Goal: Navigation & Orientation: Find specific page/section

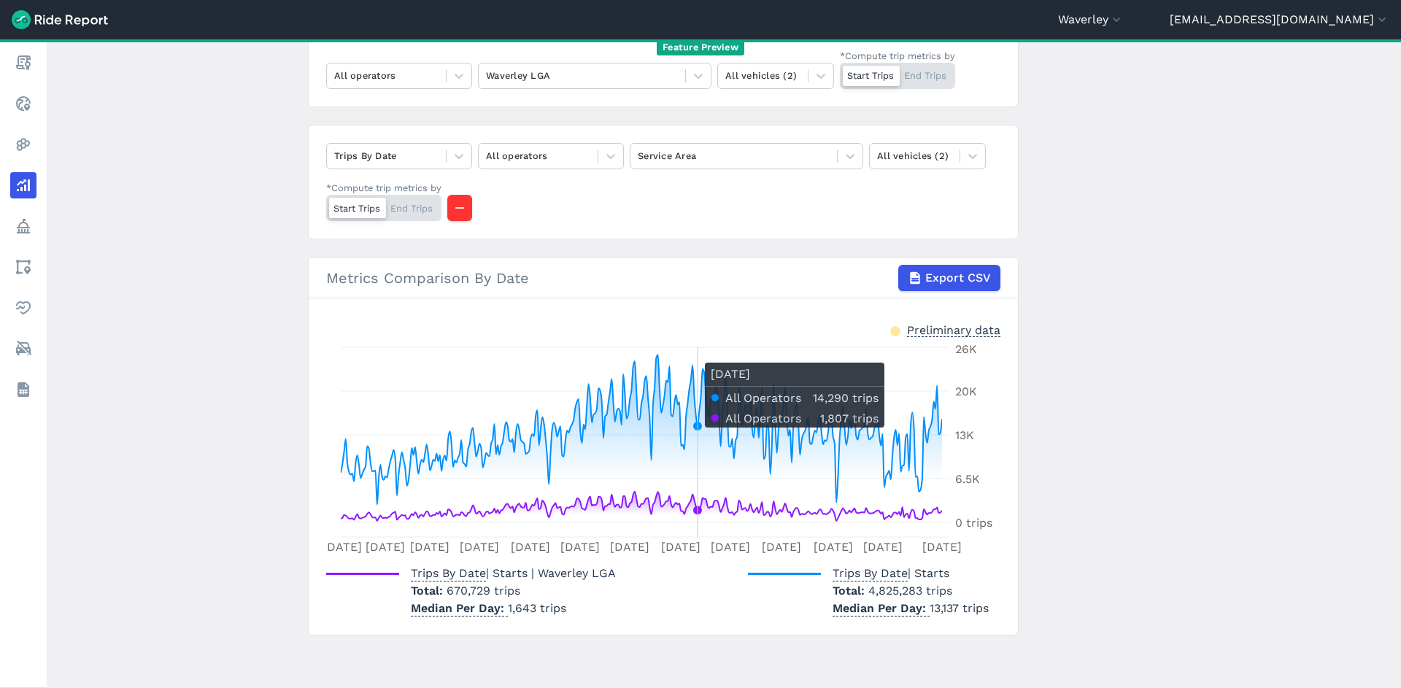
scroll to position [74, 0]
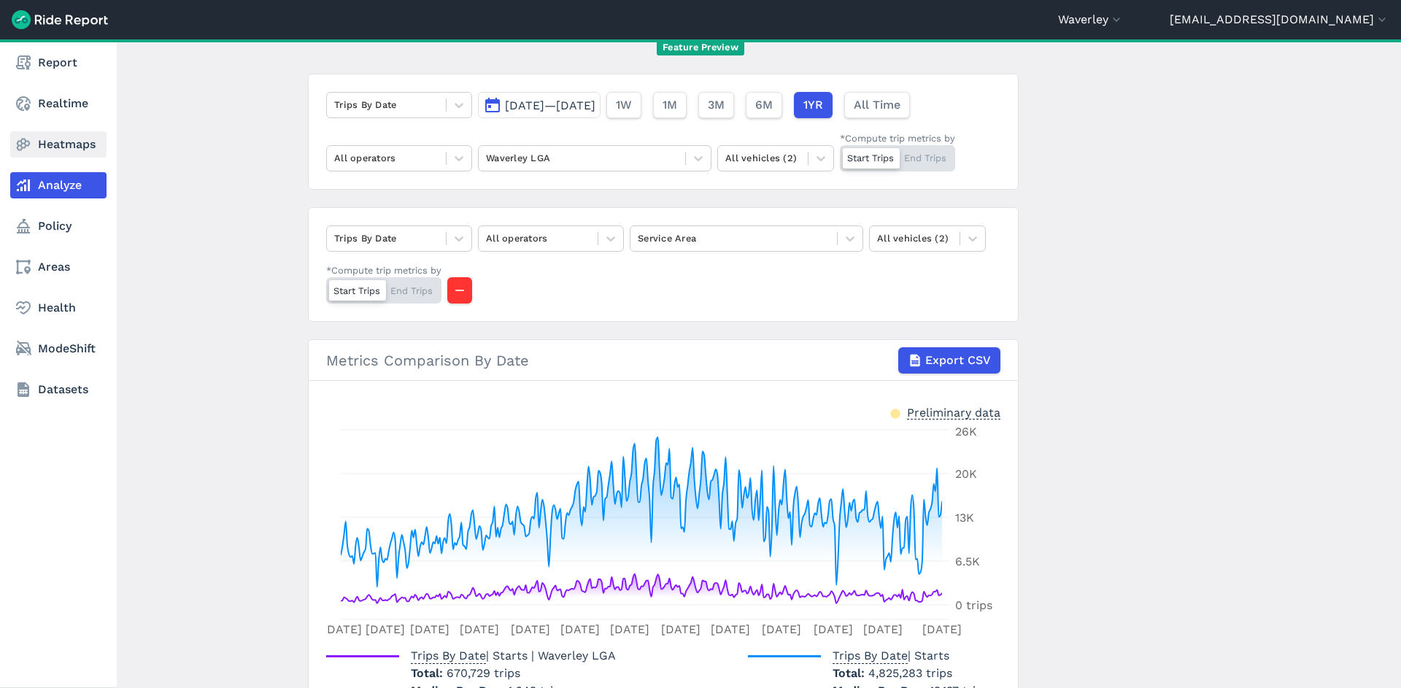
click at [43, 142] on link "Heatmaps" at bounding box center [58, 144] width 96 height 26
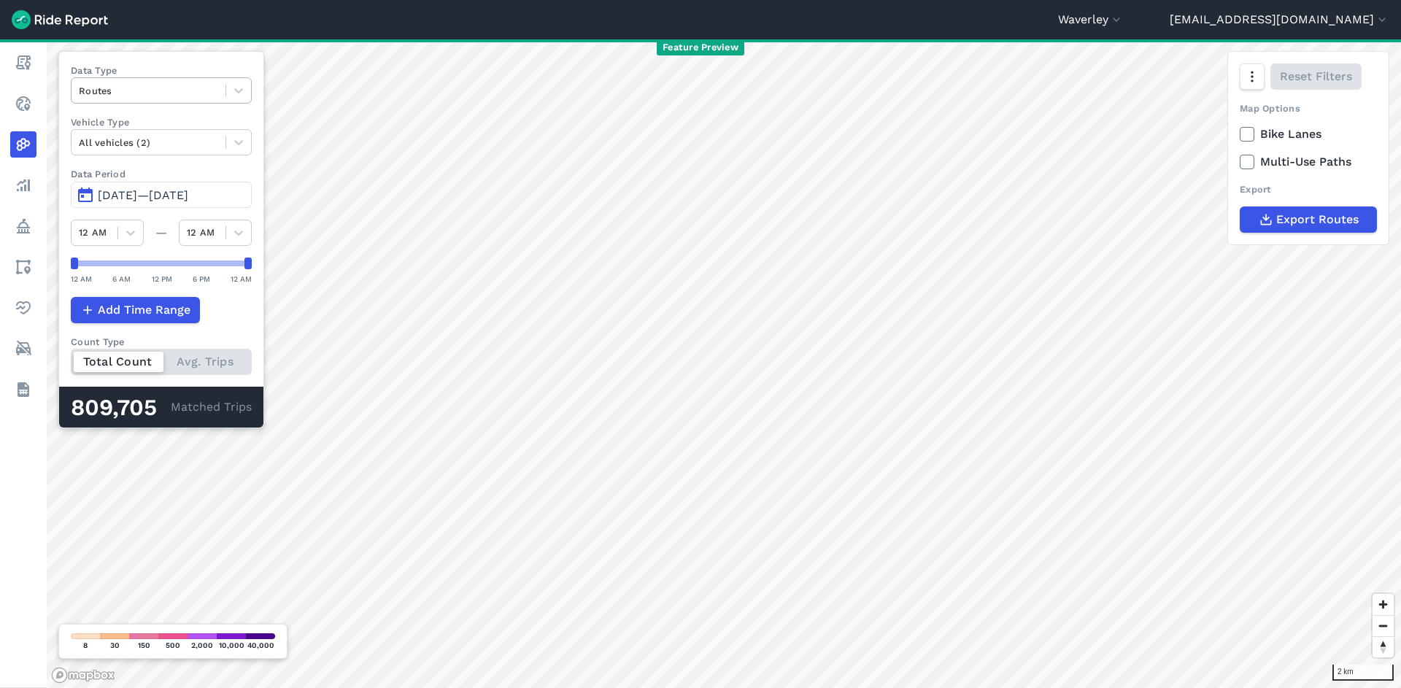
click at [182, 93] on div at bounding box center [148, 90] width 139 height 17
click at [185, 136] on div "Trip Starts" at bounding box center [161, 125] width 181 height 26
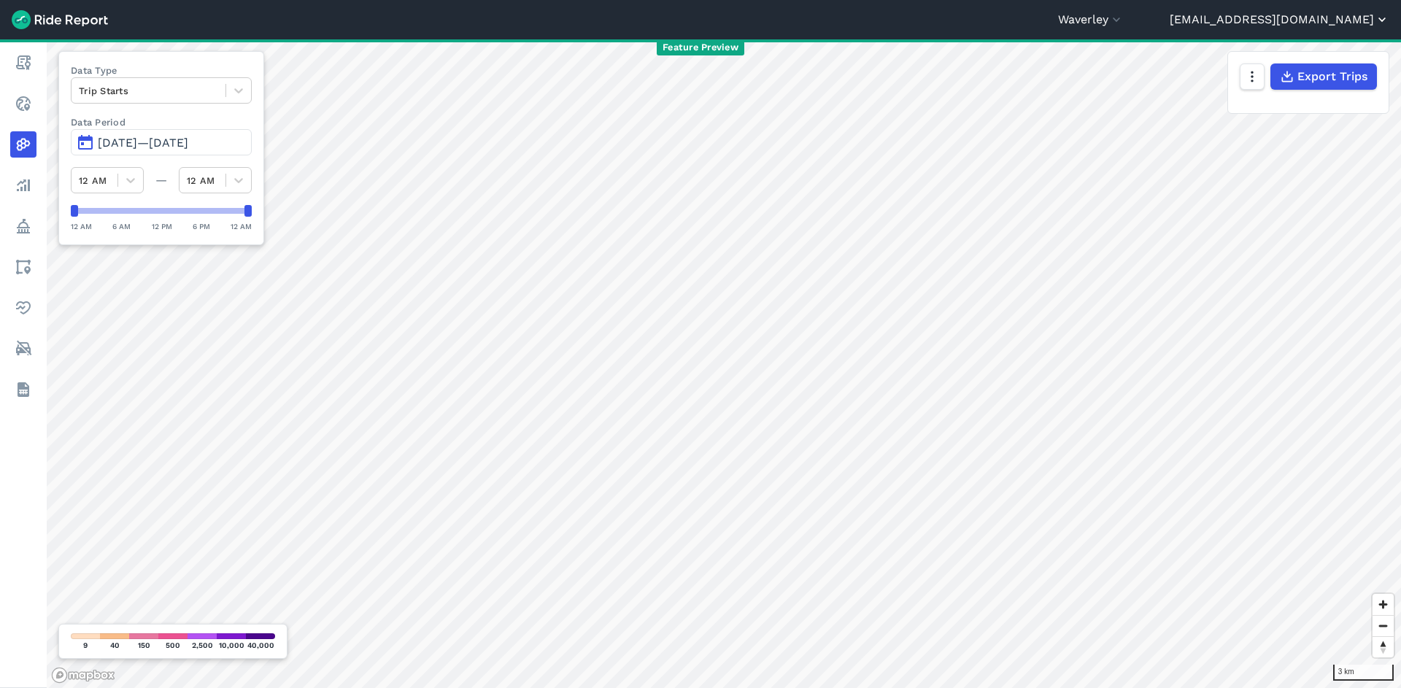
click at [1320, 25] on button "[EMAIL_ADDRESS][DOMAIN_NAME]" at bounding box center [1280, 20] width 220 height 18
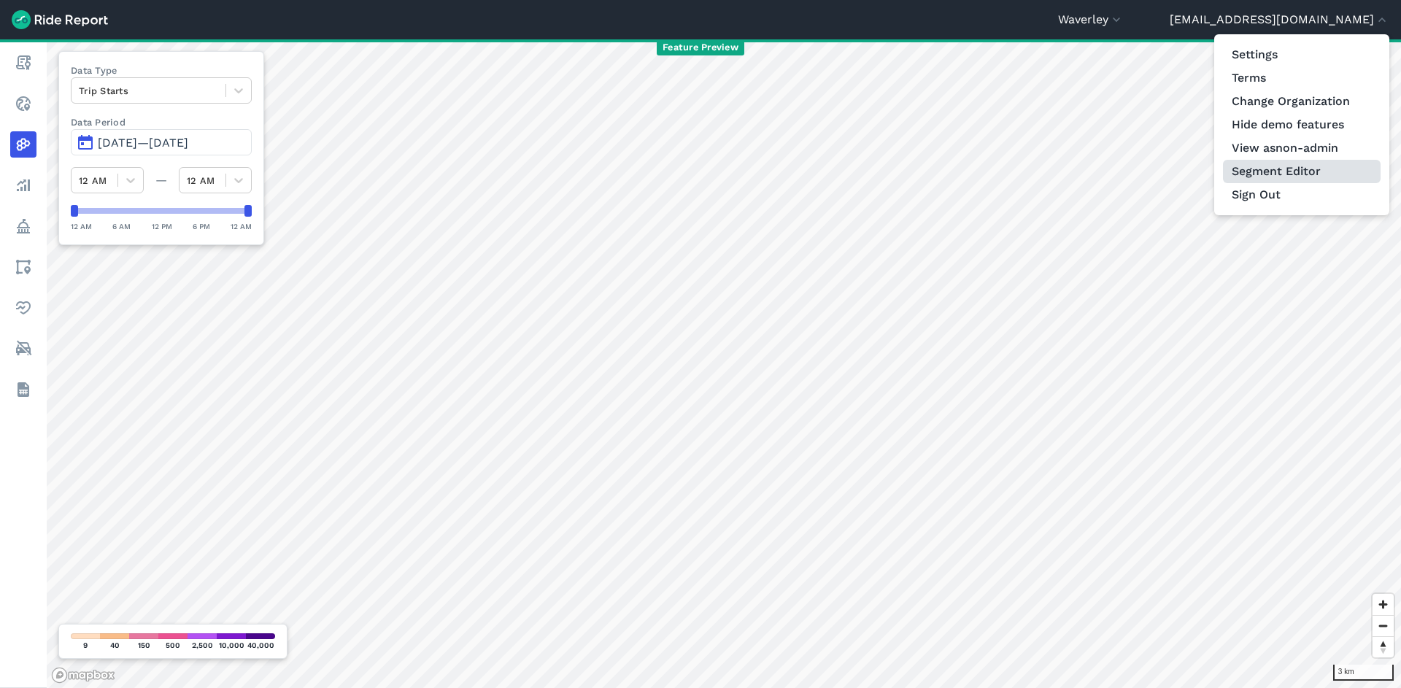
click at [1291, 170] on link "Segment Editor" at bounding box center [1302, 171] width 158 height 23
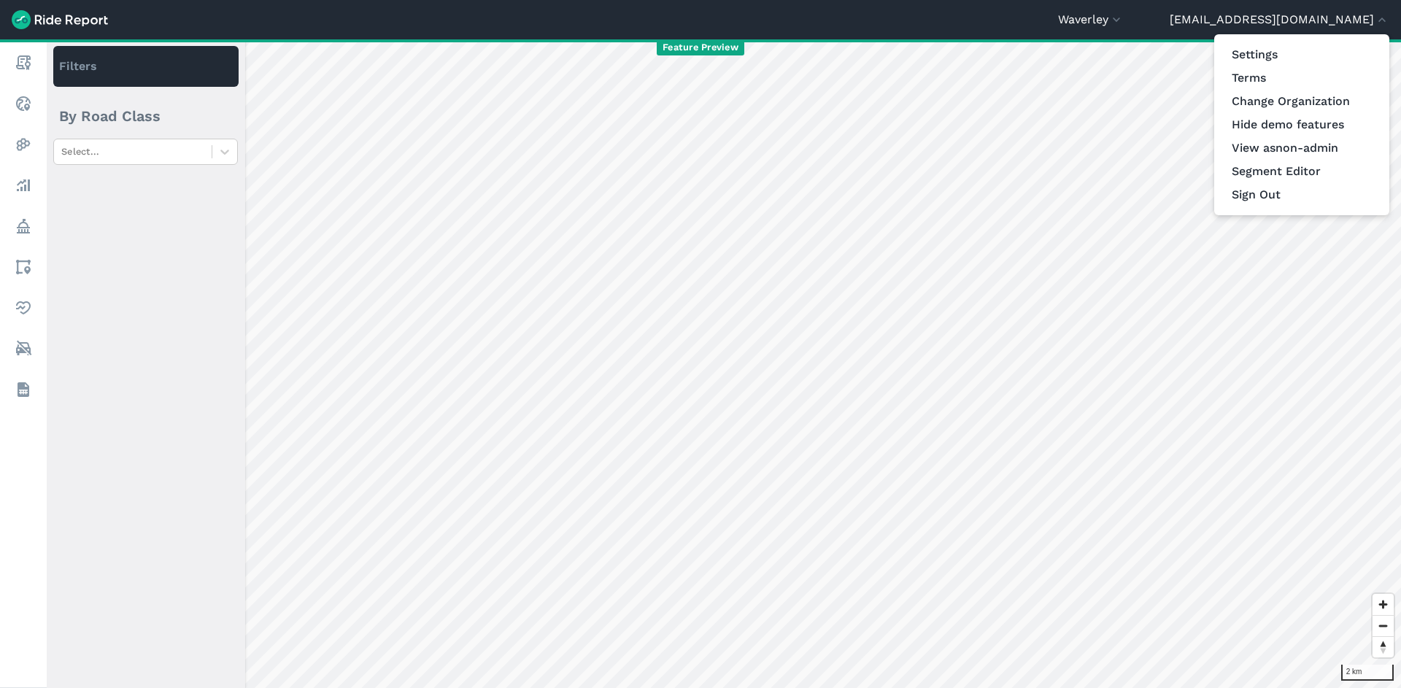
click at [886, 267] on div at bounding box center [700, 344] width 1401 height 688
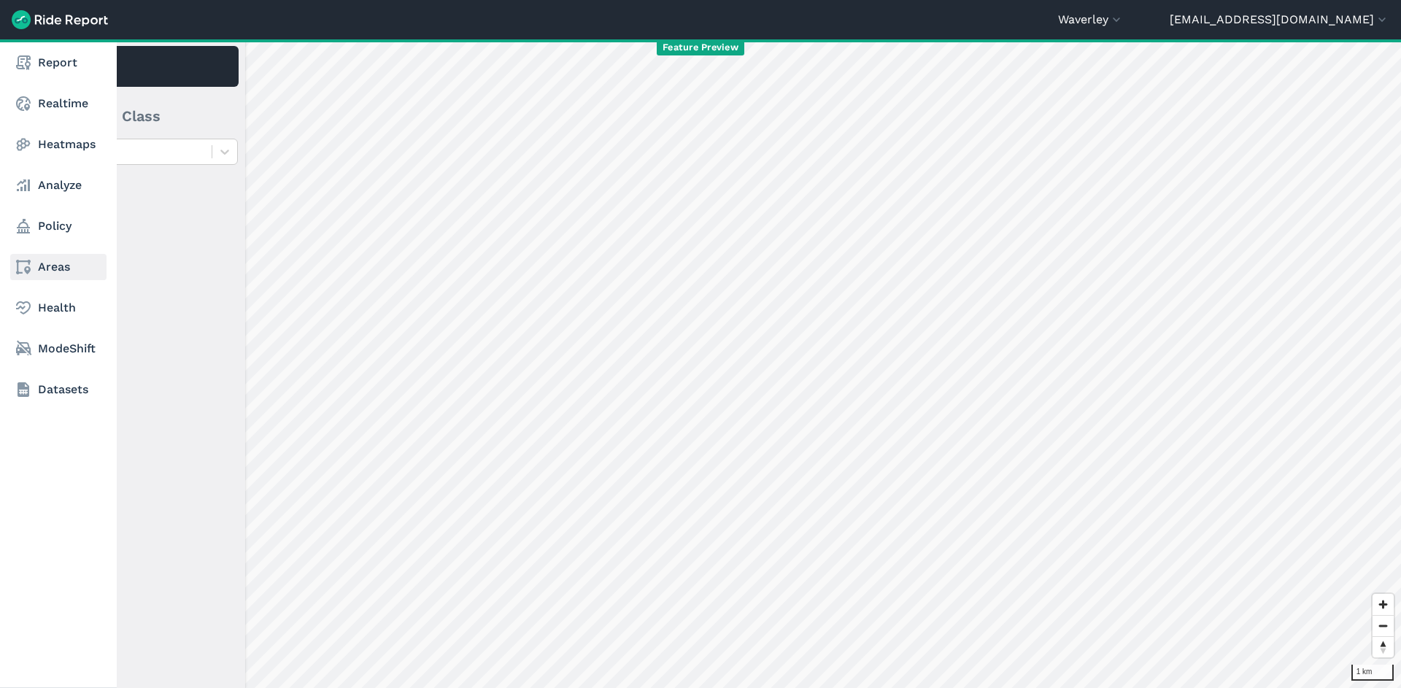
click at [54, 269] on link "Areas" at bounding box center [58, 267] width 96 height 26
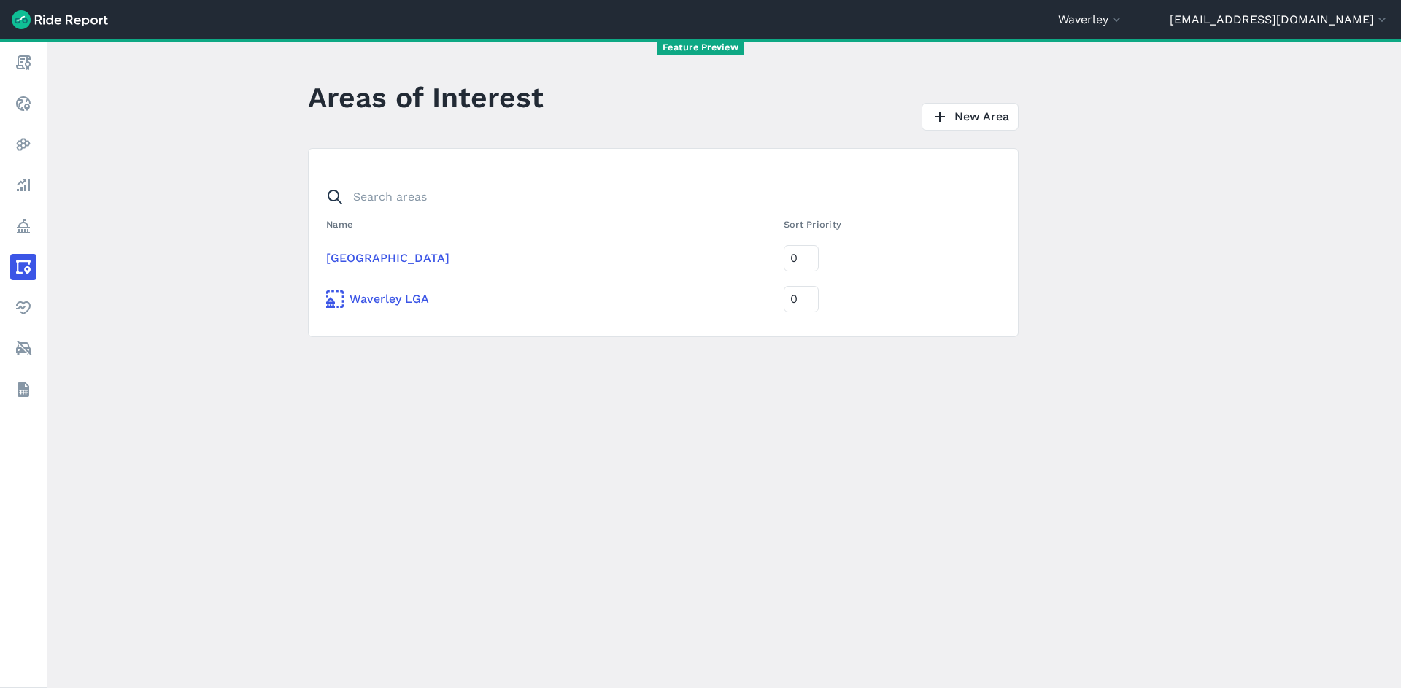
click at [365, 299] on link "Waverley LGA" at bounding box center [549, 300] width 446 height 18
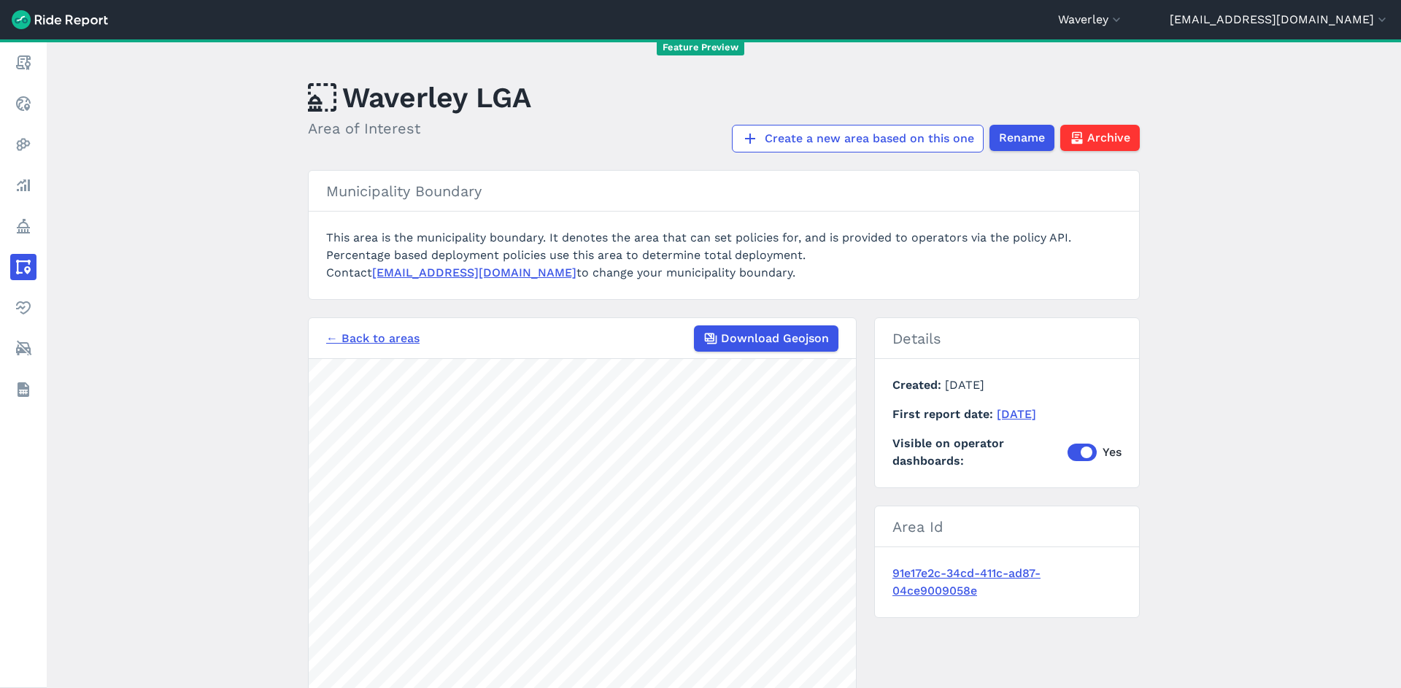
click at [365, 337] on link "← Back to areas" at bounding box center [372, 339] width 93 height 18
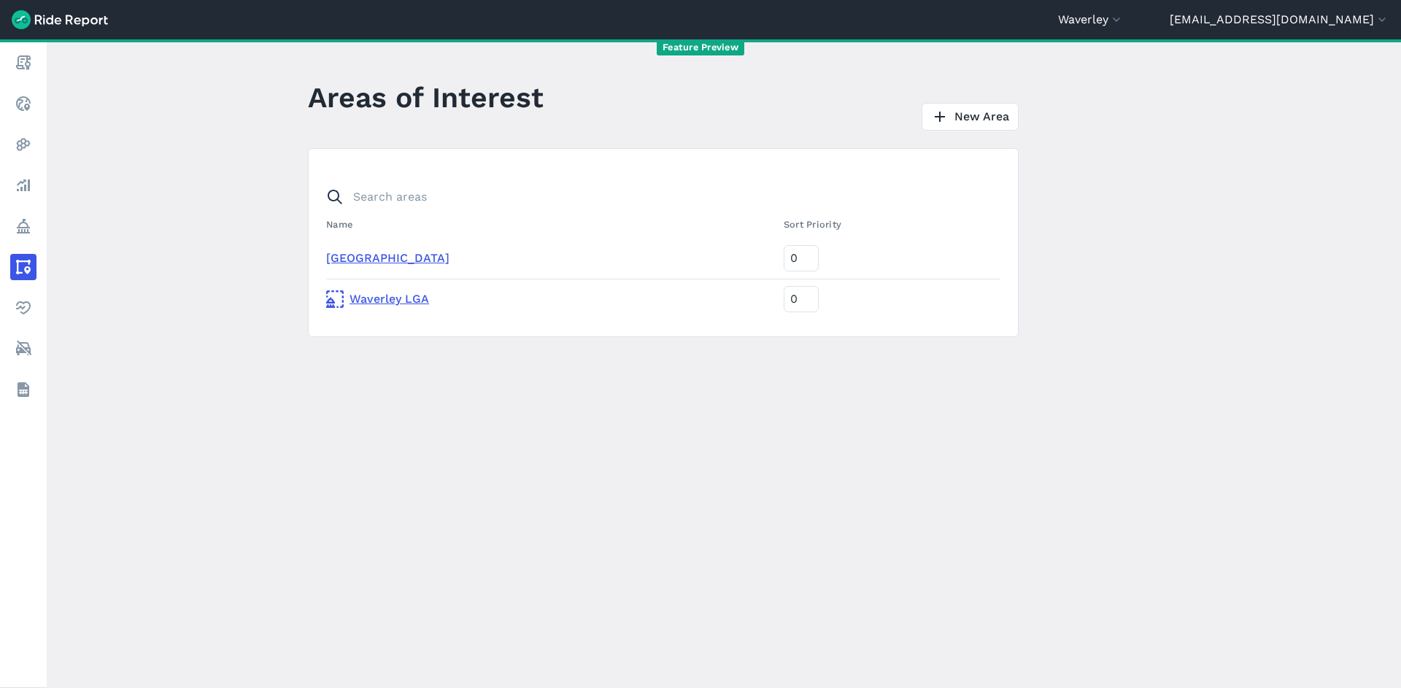
click at [372, 254] on link "[GEOGRAPHIC_DATA]" at bounding box center [387, 258] width 123 height 14
